Goal: Information Seeking & Learning: Learn about a topic

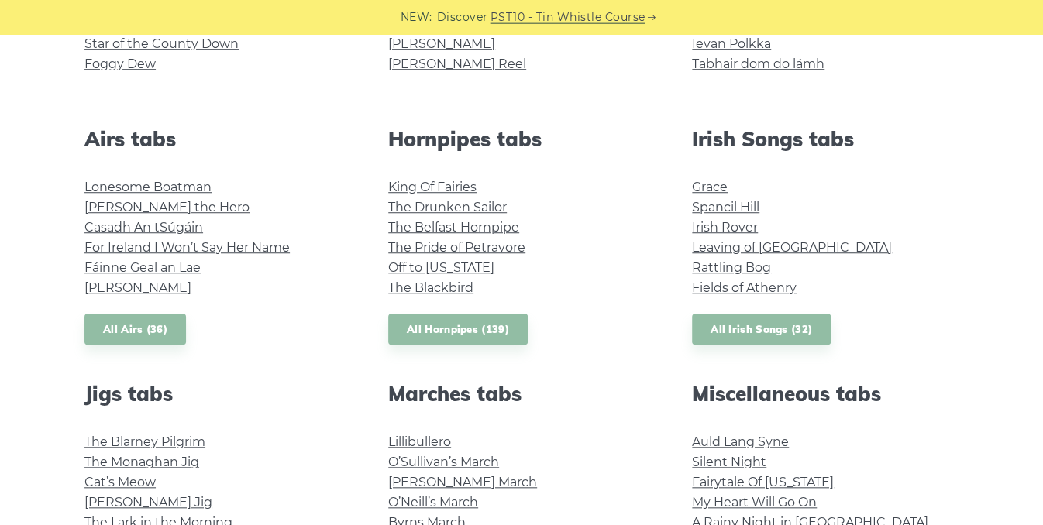
scroll to position [543, 0]
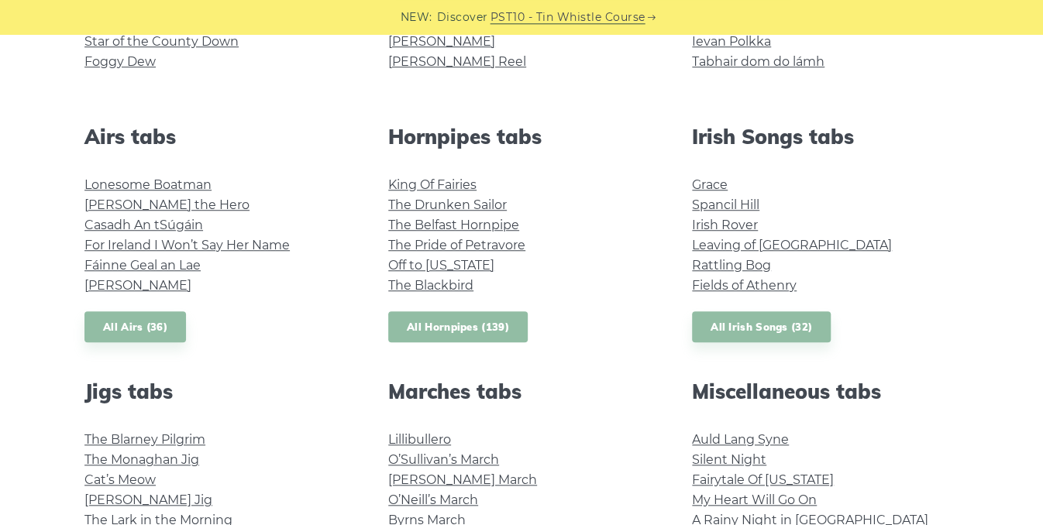
click at [453, 322] on link "All Hornpipes (139)" at bounding box center [457, 328] width 139 height 32
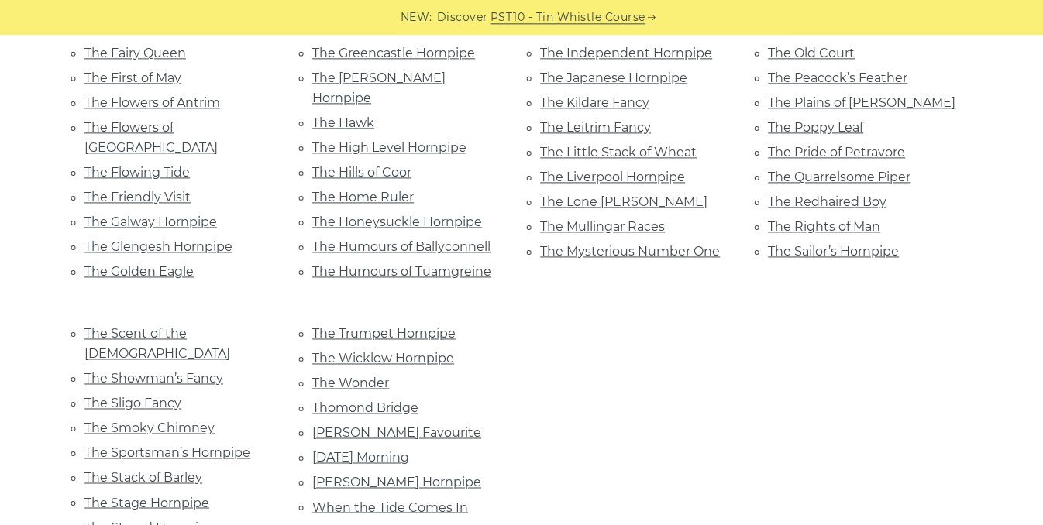
scroll to position [1072, 0]
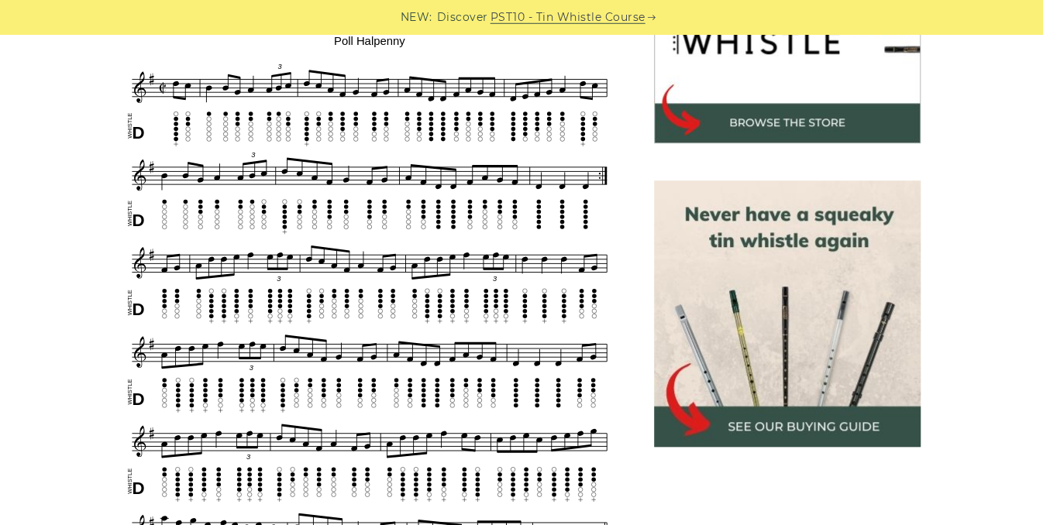
scroll to position [564, 0]
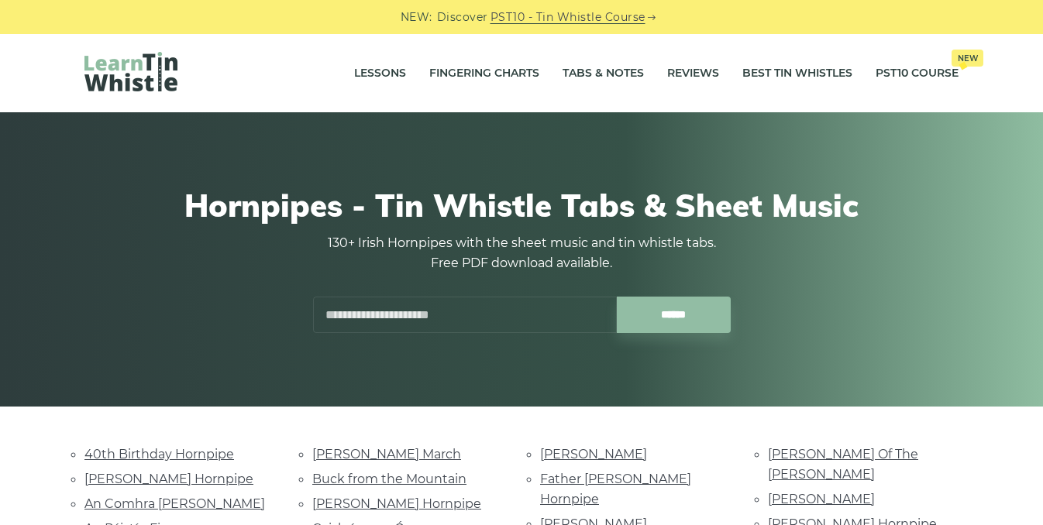
scroll to position [1071, 0]
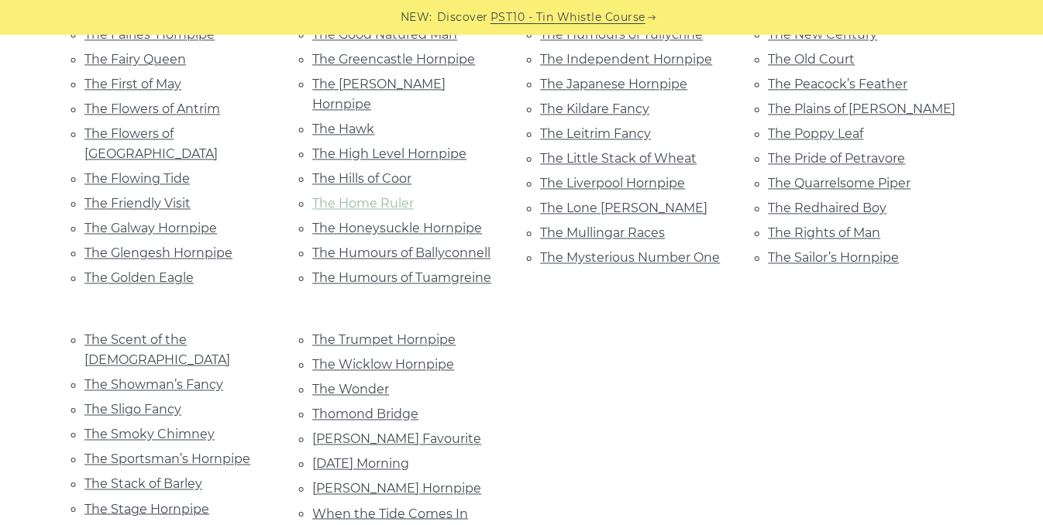
click at [352, 196] on link "The Home Ruler" at bounding box center [363, 203] width 102 height 15
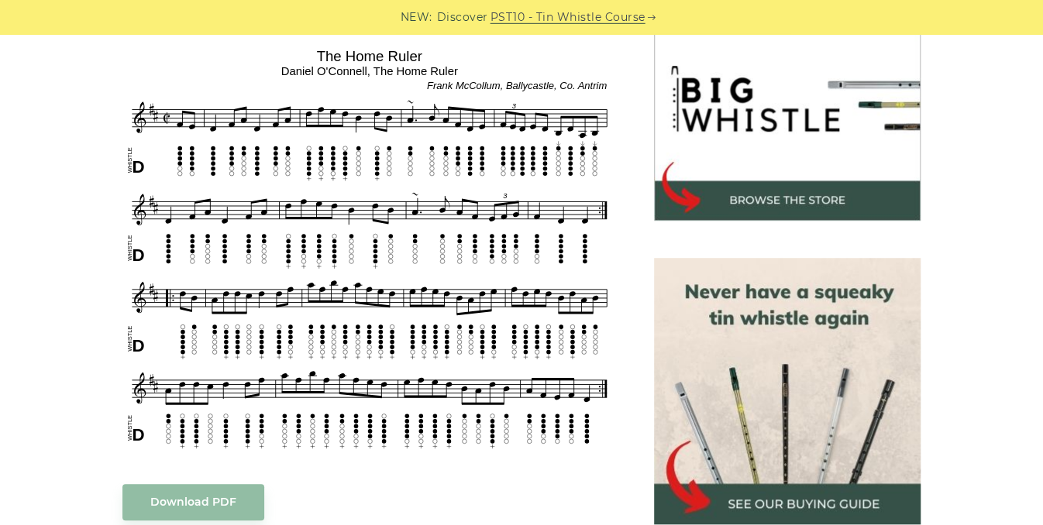
scroll to position [487, 0]
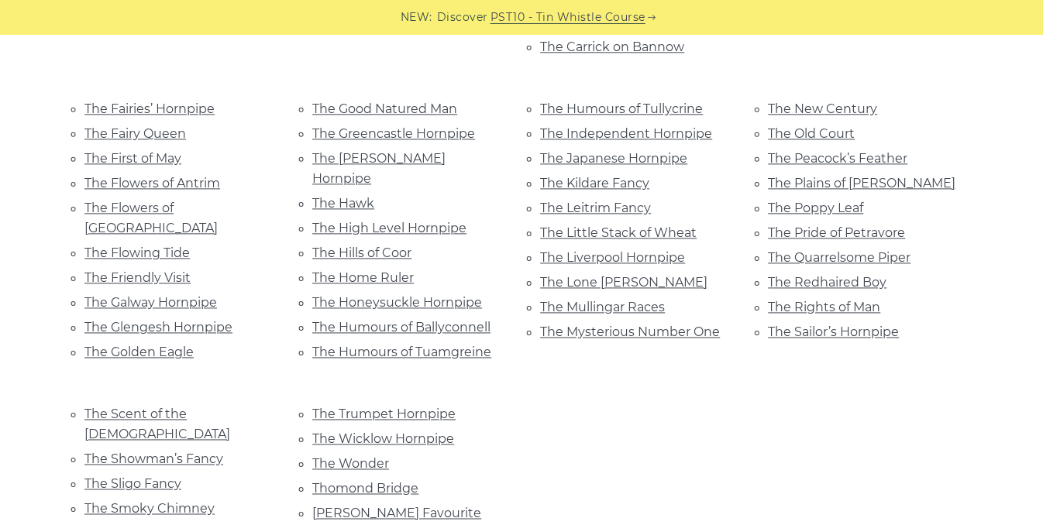
scroll to position [999, 0]
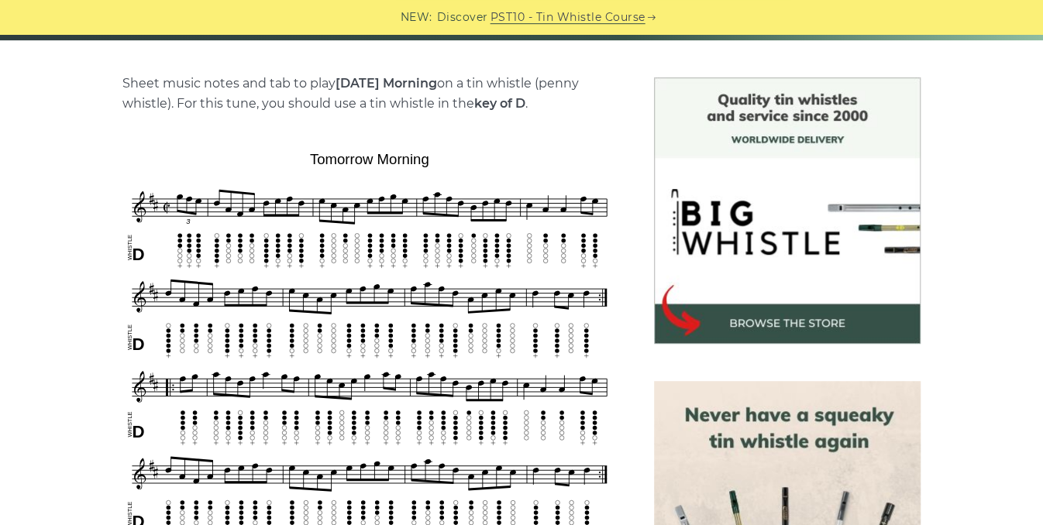
scroll to position [360, 0]
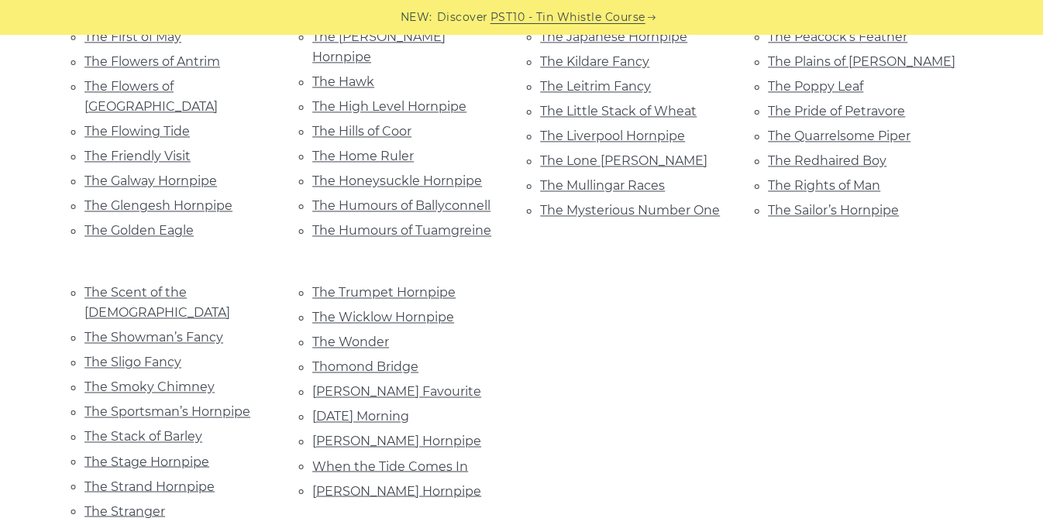
scroll to position [1116, 0]
click at [384, 362] on link "Thomond Bridge" at bounding box center [365, 369] width 106 height 15
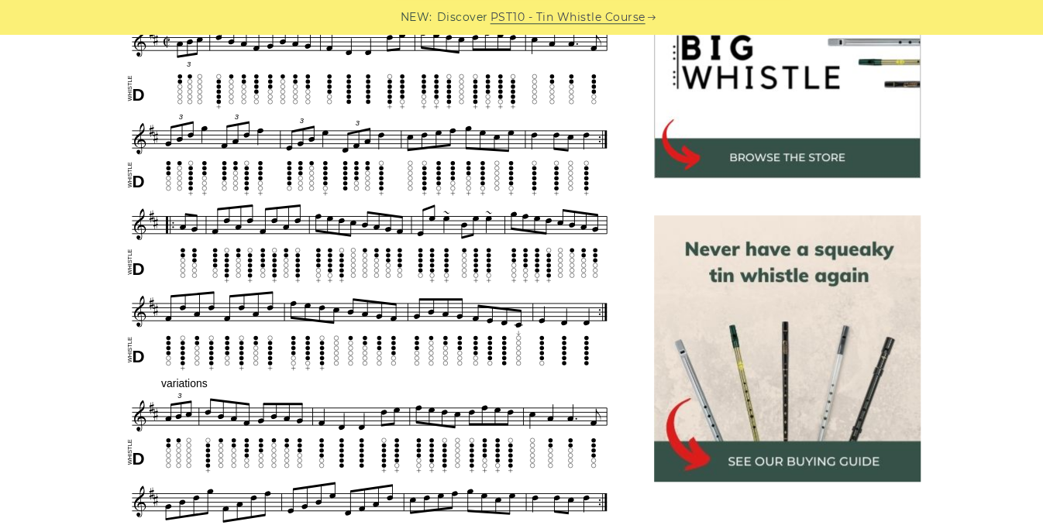
scroll to position [539, 0]
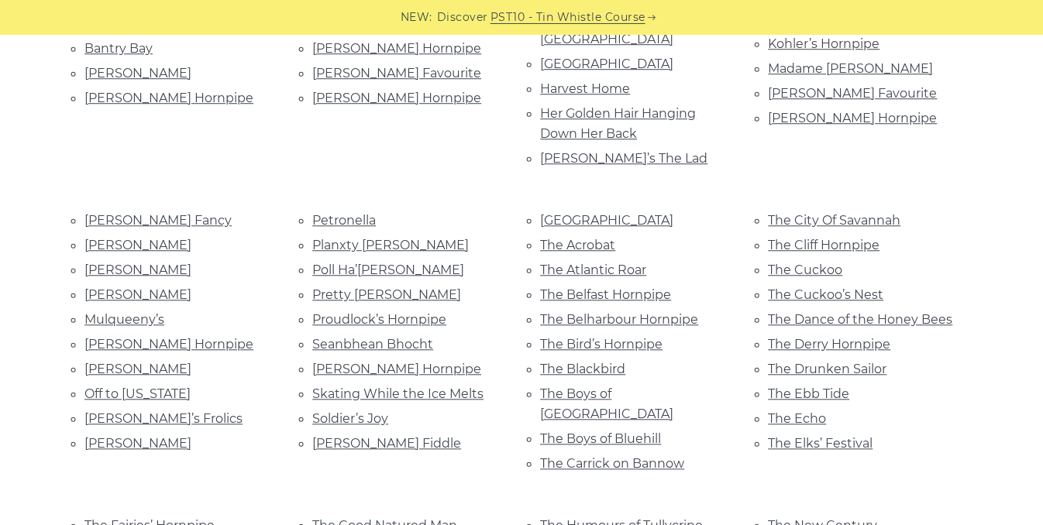
scroll to position [583, 0]
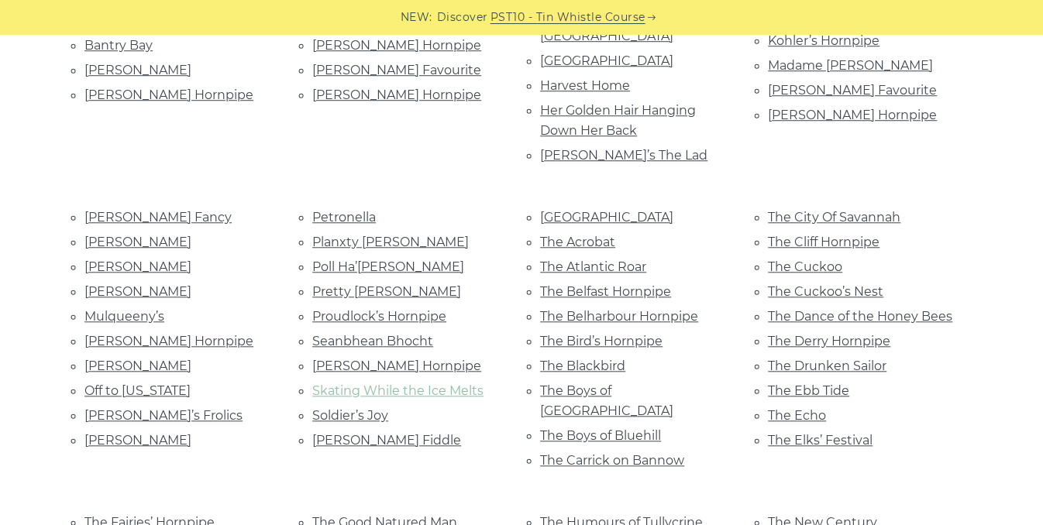
click at [376, 384] on link "Skating While the Ice Melts" at bounding box center [397, 391] width 171 height 15
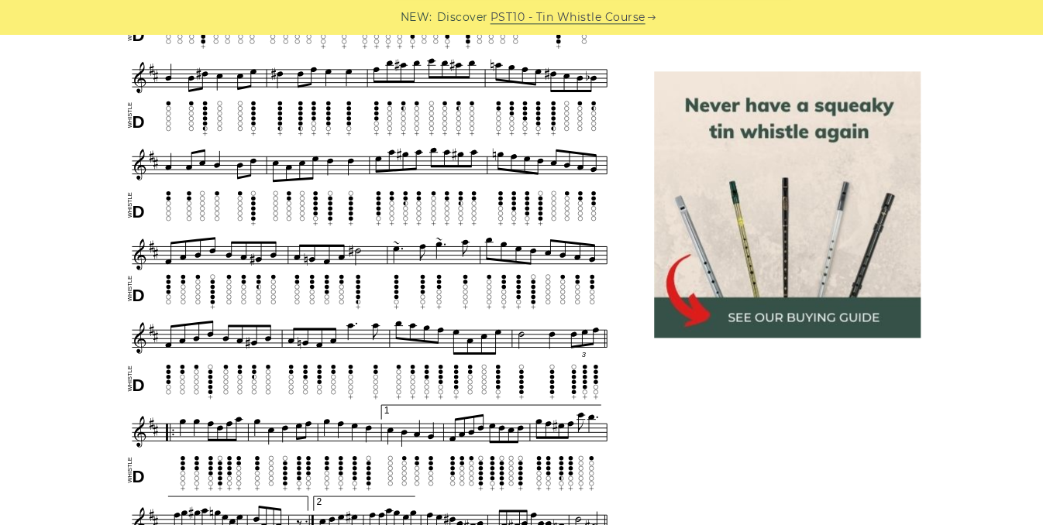
scroll to position [858, 0]
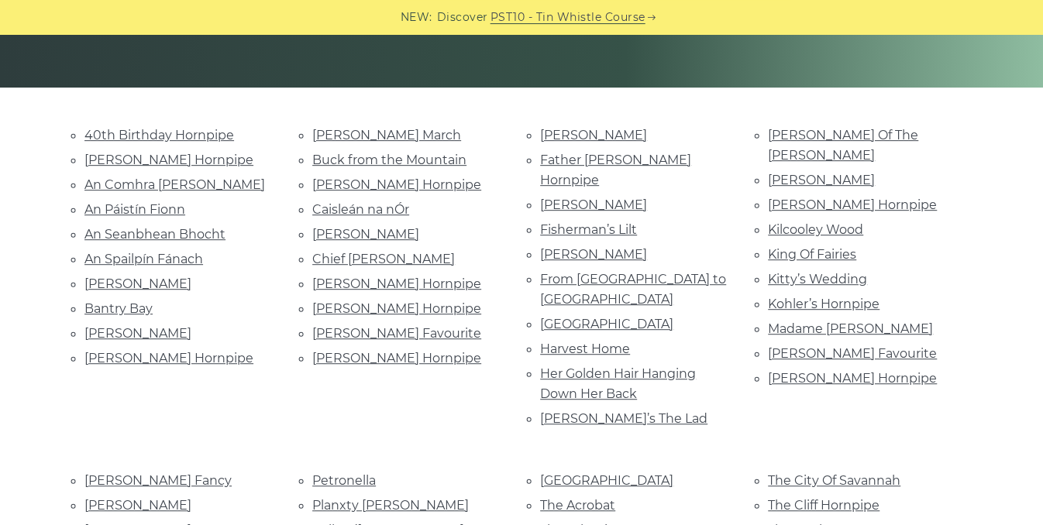
scroll to position [325, 0]
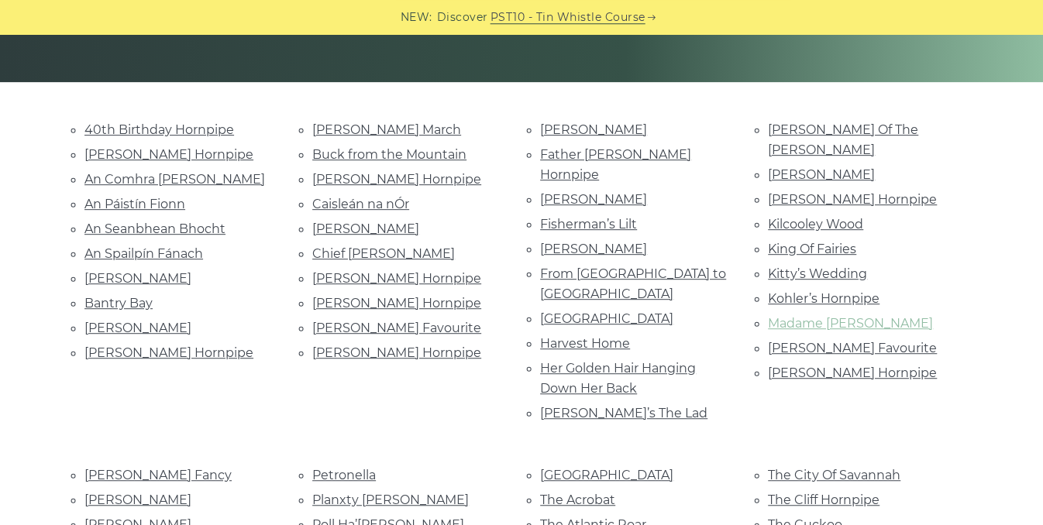
click at [847, 316] on link "Madame Vanoni" at bounding box center [850, 323] width 165 height 15
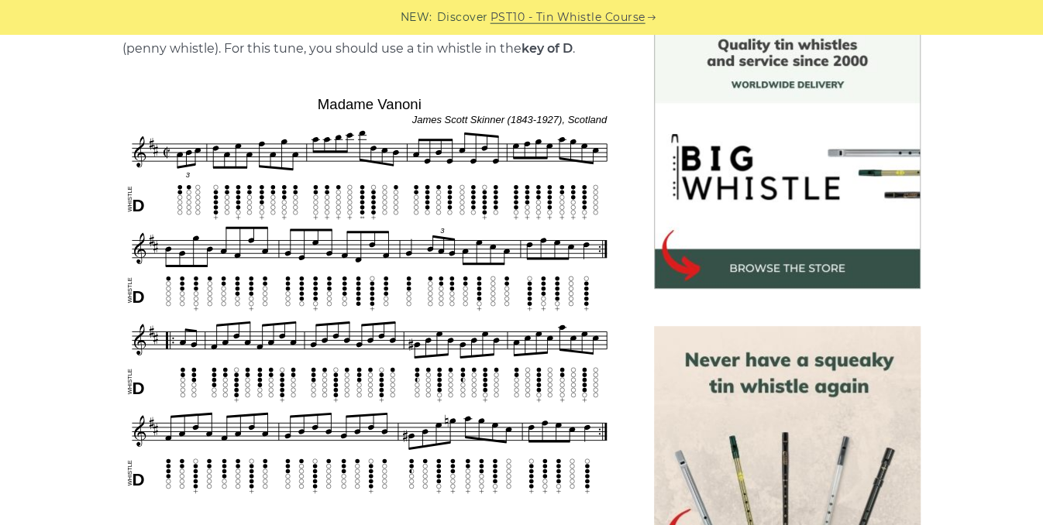
scroll to position [413, 0]
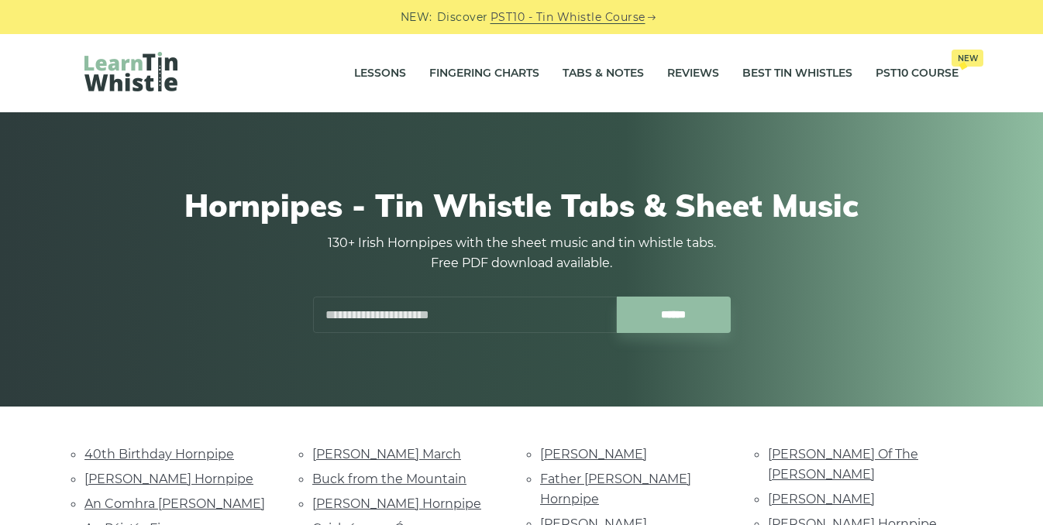
scroll to position [325, 0]
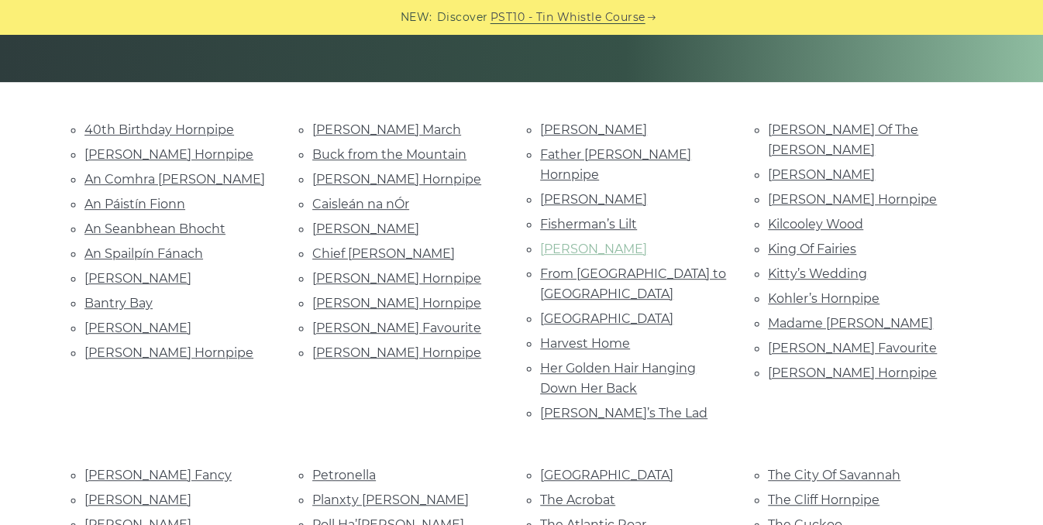
click at [565, 242] on link "[PERSON_NAME]" at bounding box center [593, 249] width 107 height 15
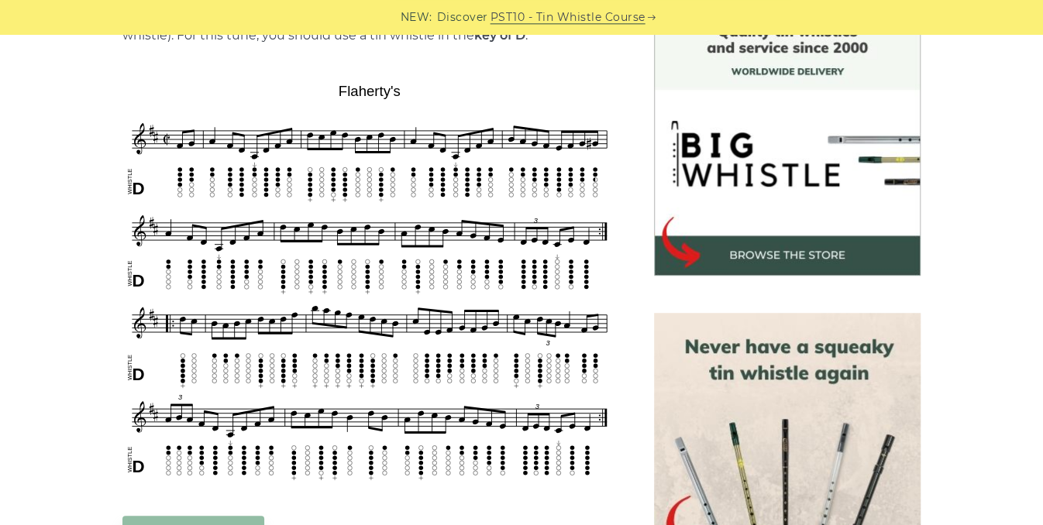
scroll to position [437, 0]
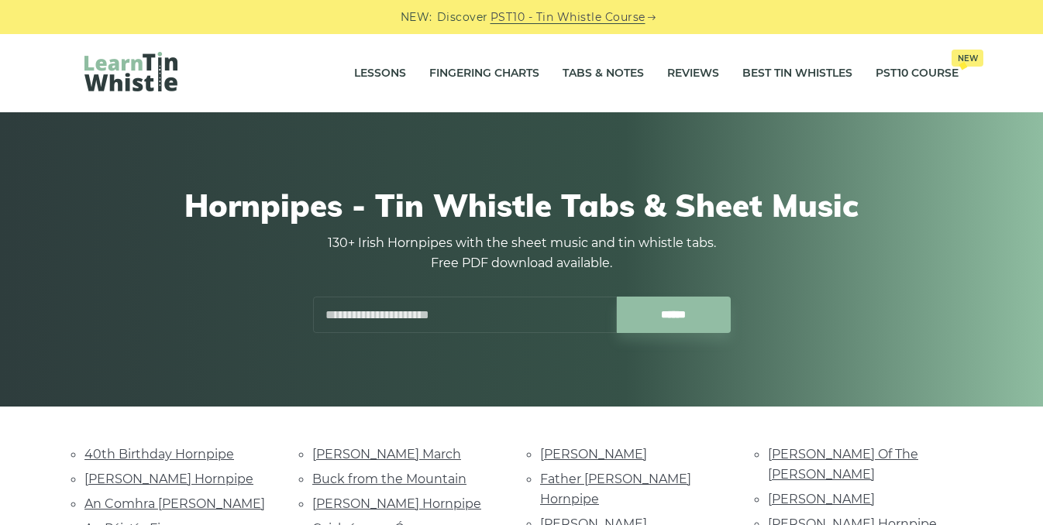
scroll to position [325, 0]
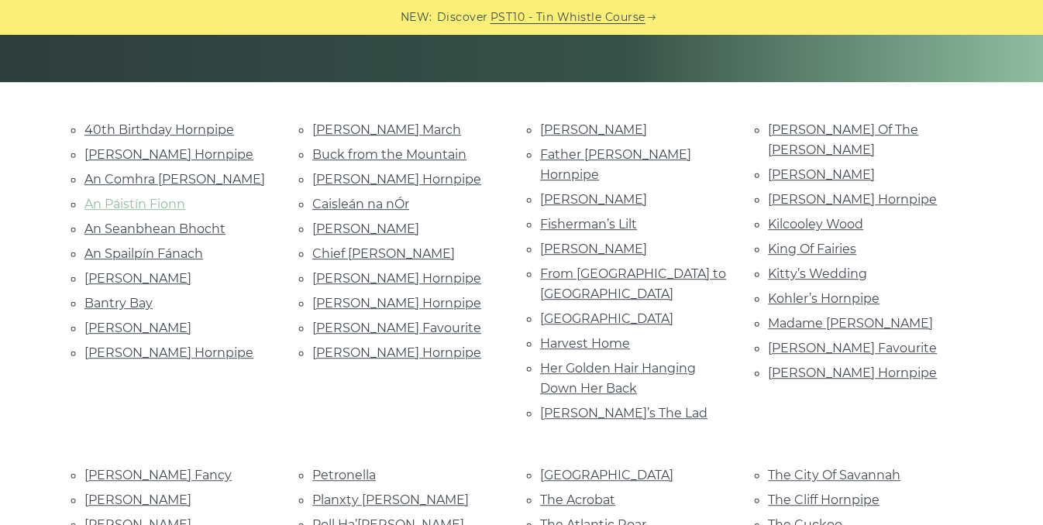
click at [143, 208] on link "An Páistín Fionn" at bounding box center [134, 204] width 101 height 15
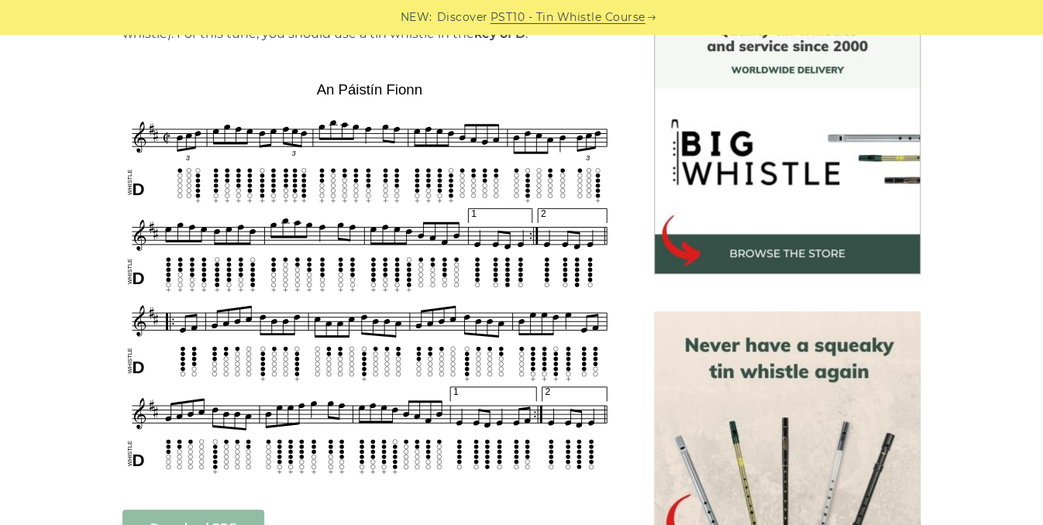
scroll to position [444, 0]
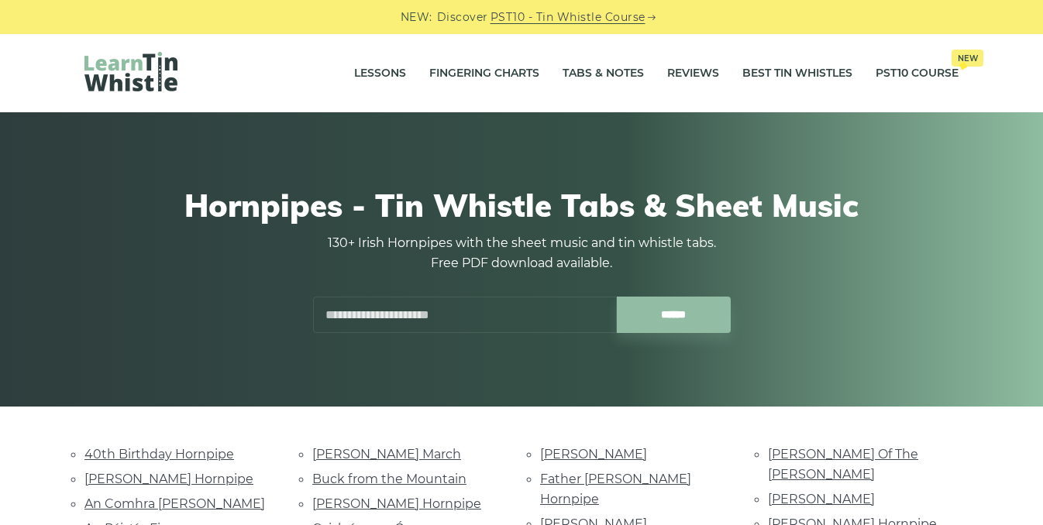
scroll to position [325, 0]
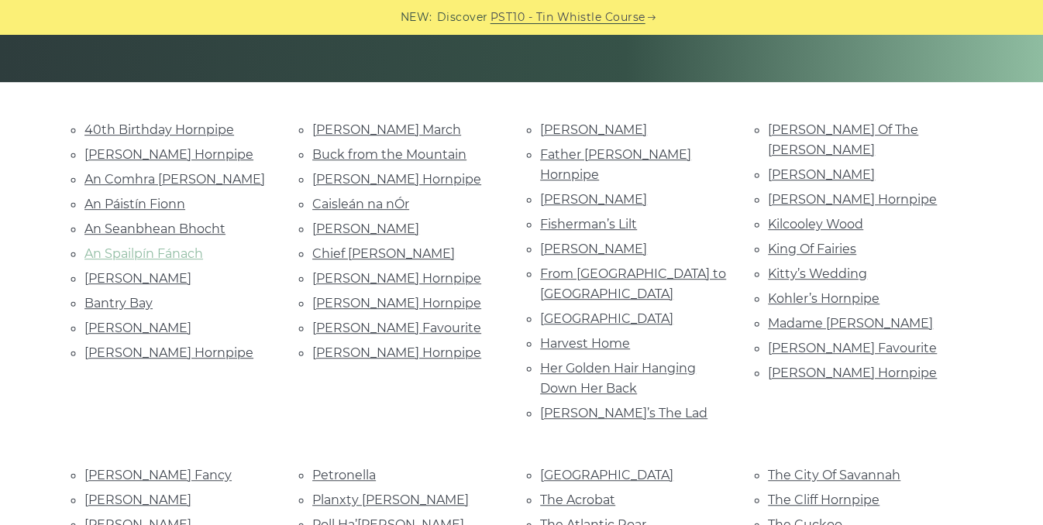
click at [133, 255] on link "An Spailpín Fánach" at bounding box center [143, 253] width 119 height 15
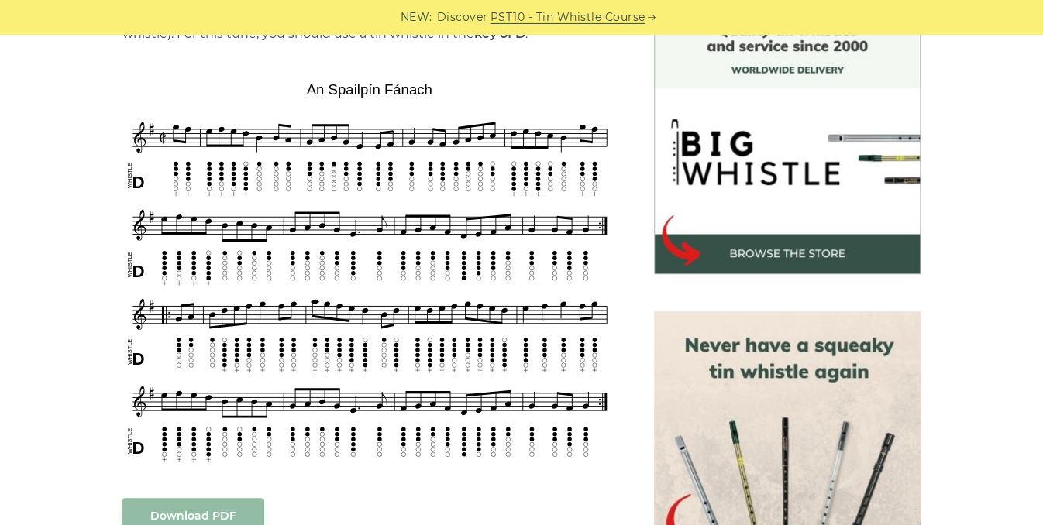
scroll to position [434, 0]
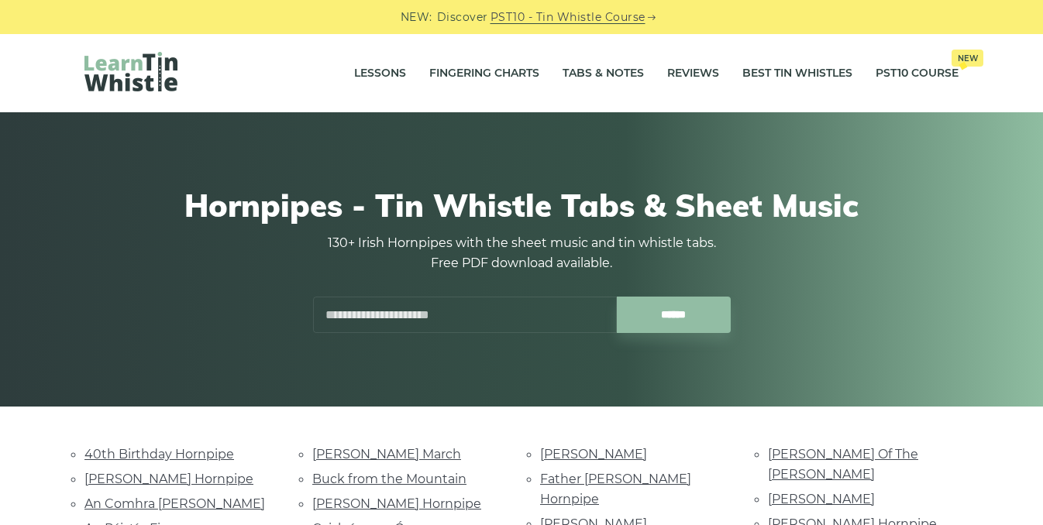
scroll to position [325, 0]
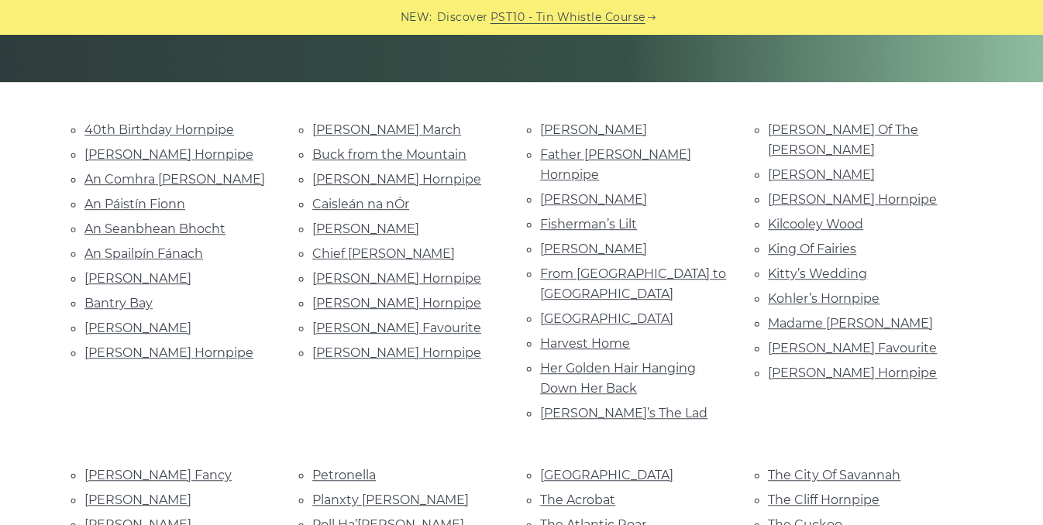
click at [484, 247] on li "Chief O’Neill’s" at bounding box center [407, 253] width 191 height 21
click at [430, 159] on link "Buck from the Mountain" at bounding box center [389, 154] width 154 height 15
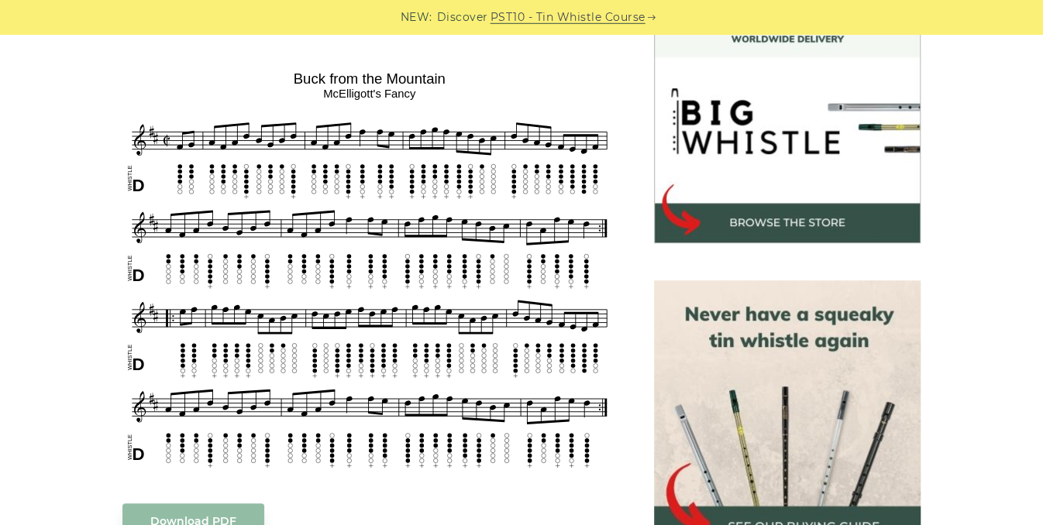
scroll to position [465, 0]
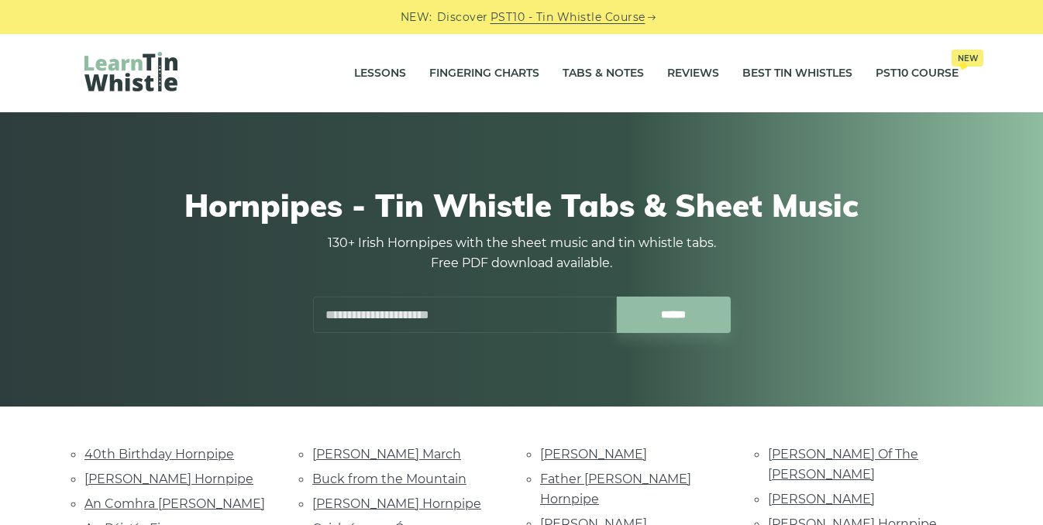
scroll to position [325, 0]
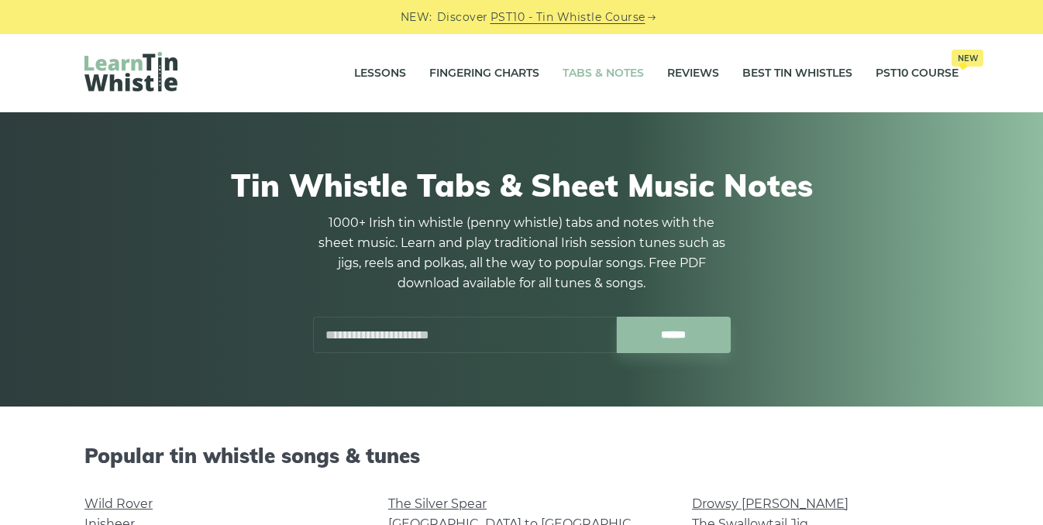
scroll to position [543, 0]
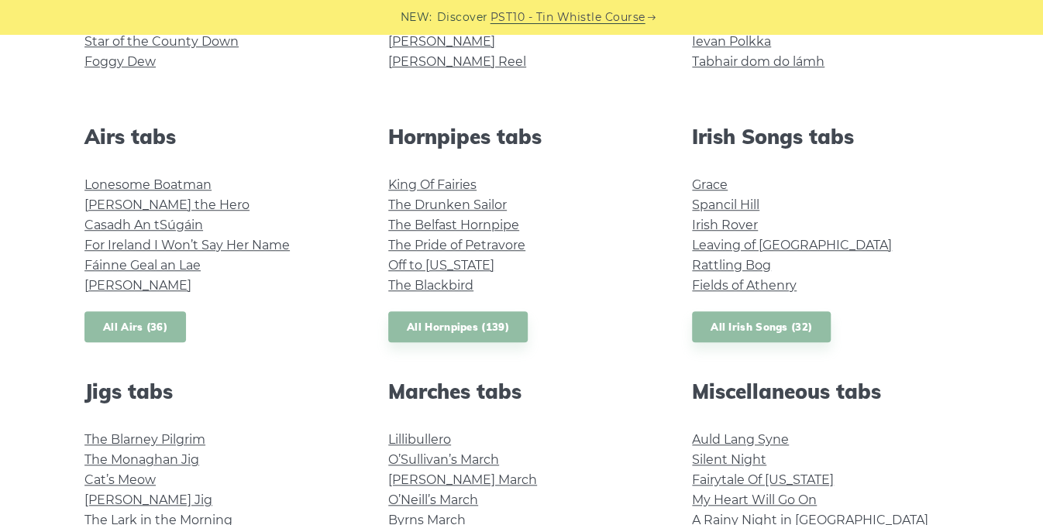
click at [136, 327] on link "All Airs (36)" at bounding box center [135, 328] width 102 height 32
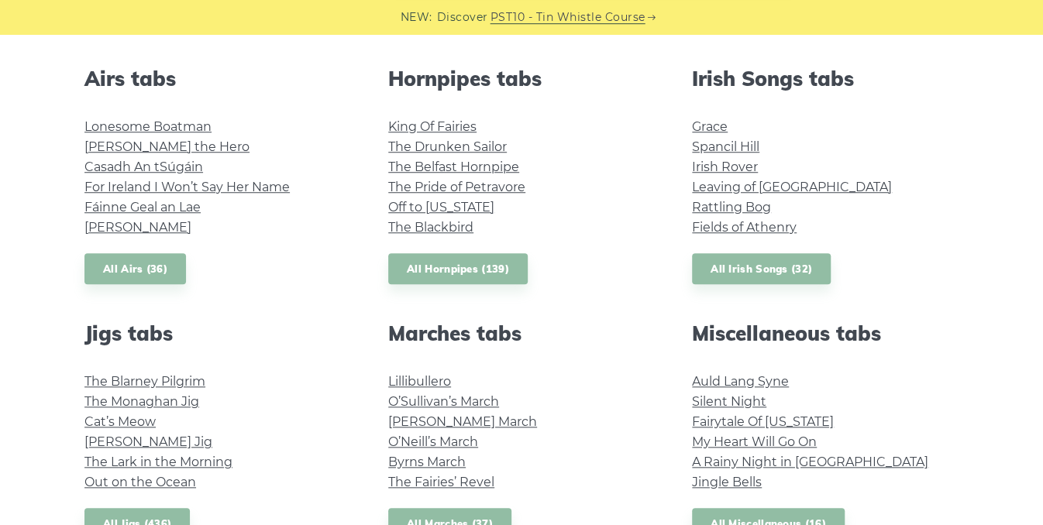
scroll to position [604, 0]
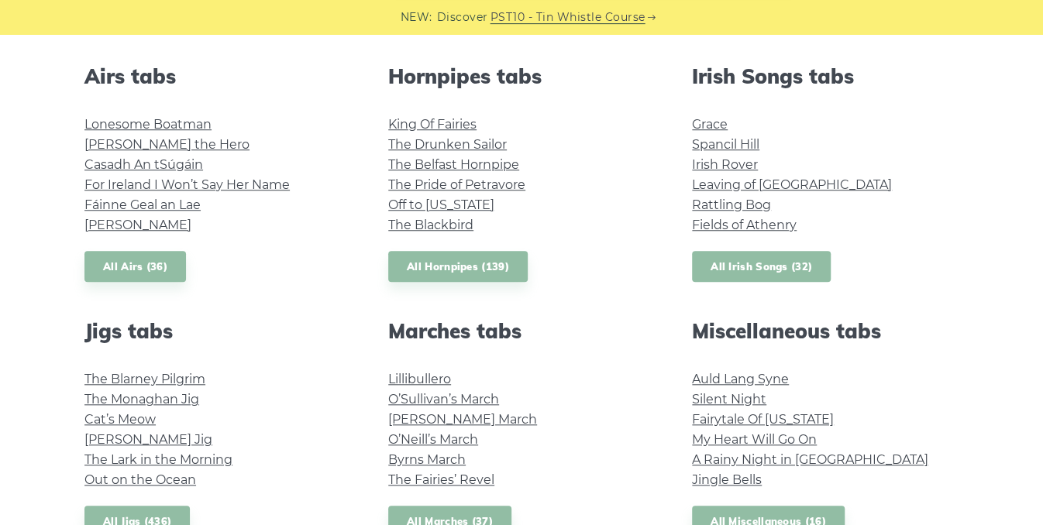
click at [790, 265] on link "All Irish Songs (32)" at bounding box center [761, 267] width 139 height 32
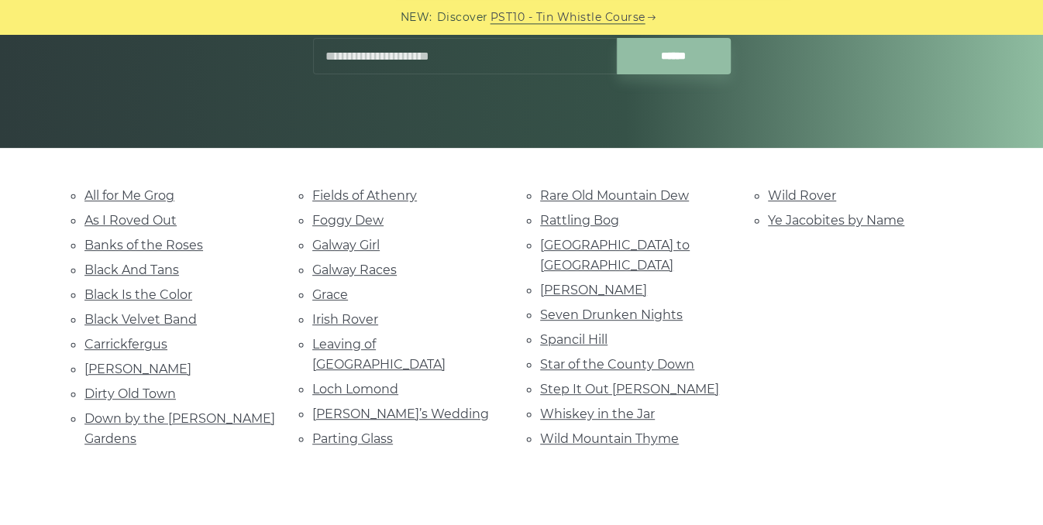
scroll to position [260, 0]
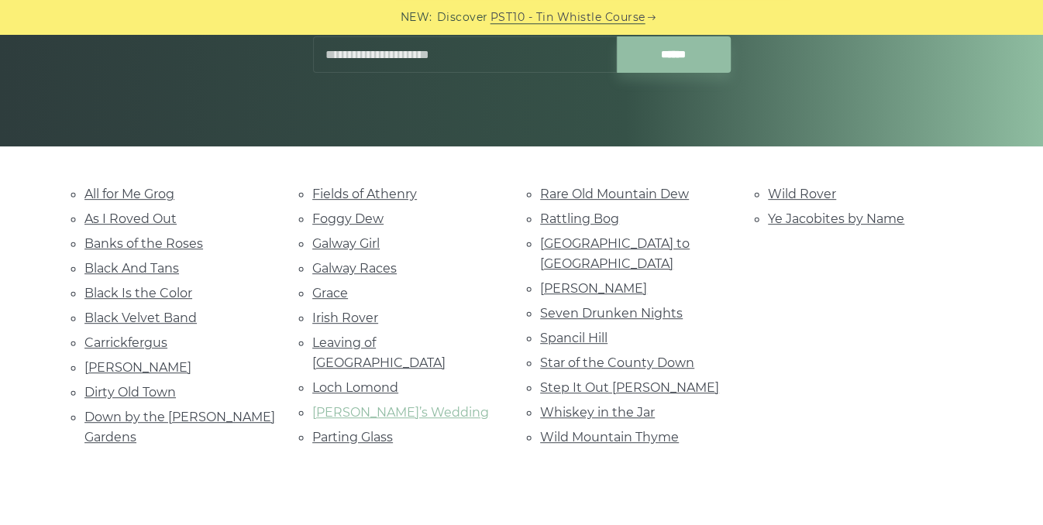
click at [408, 405] on link "[PERSON_NAME]’s Wedding" at bounding box center [400, 412] width 177 height 15
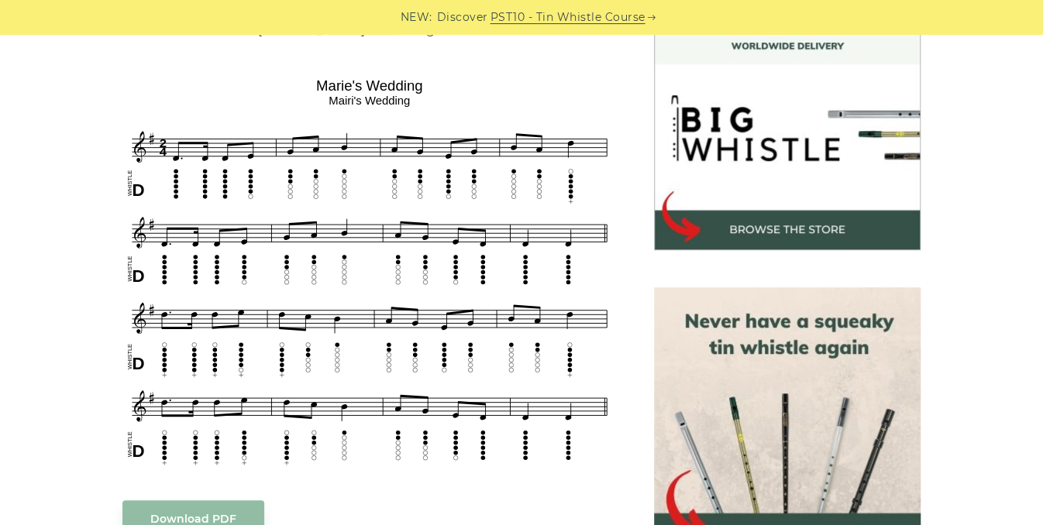
scroll to position [463, 0]
